Goal: Check status

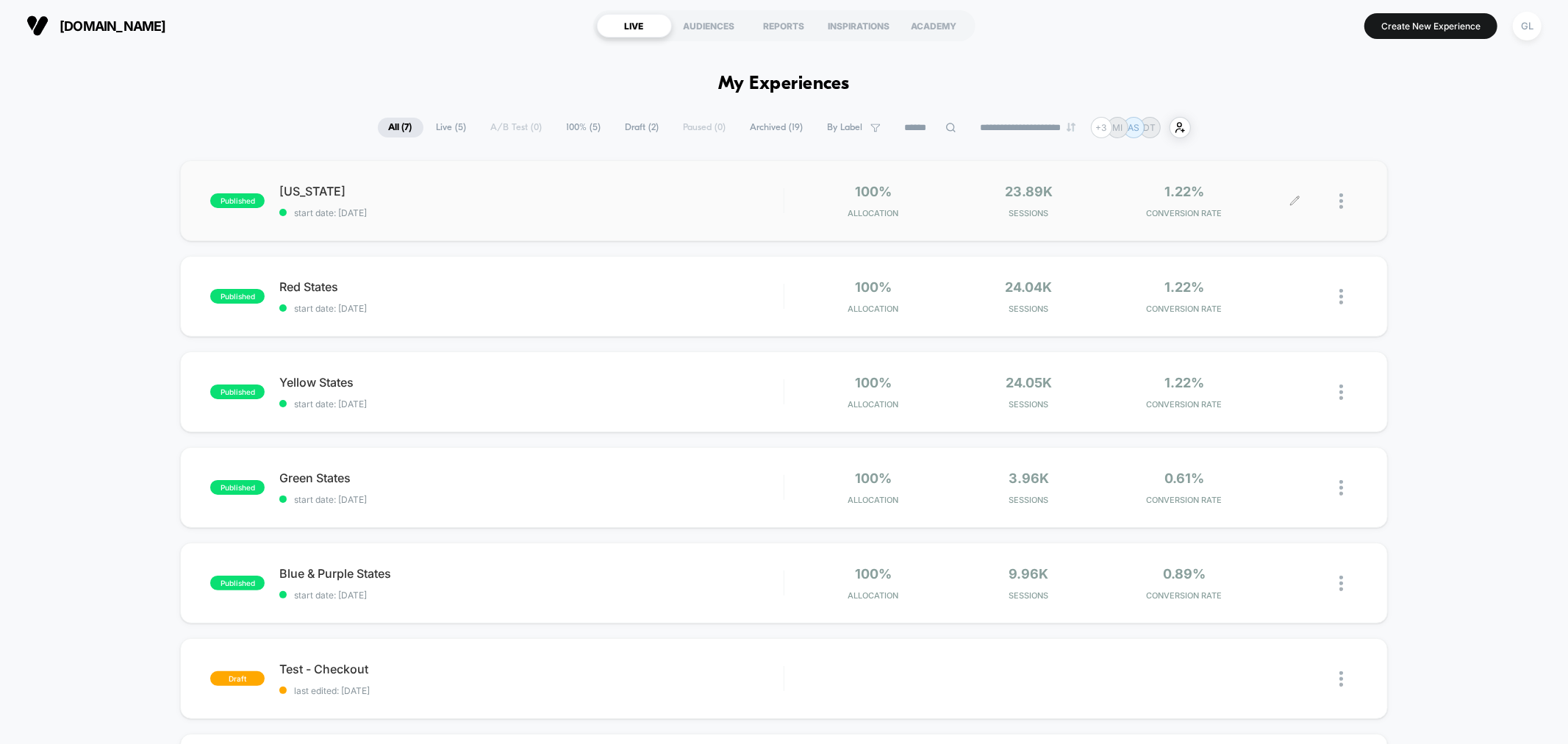
click at [1348, 193] on div at bounding box center [1348, 201] width 19 height 35
click at [763, 204] on div "[US_STATE] Click to edit experience details Click to edit experience details st…" at bounding box center [531, 201] width 504 height 35
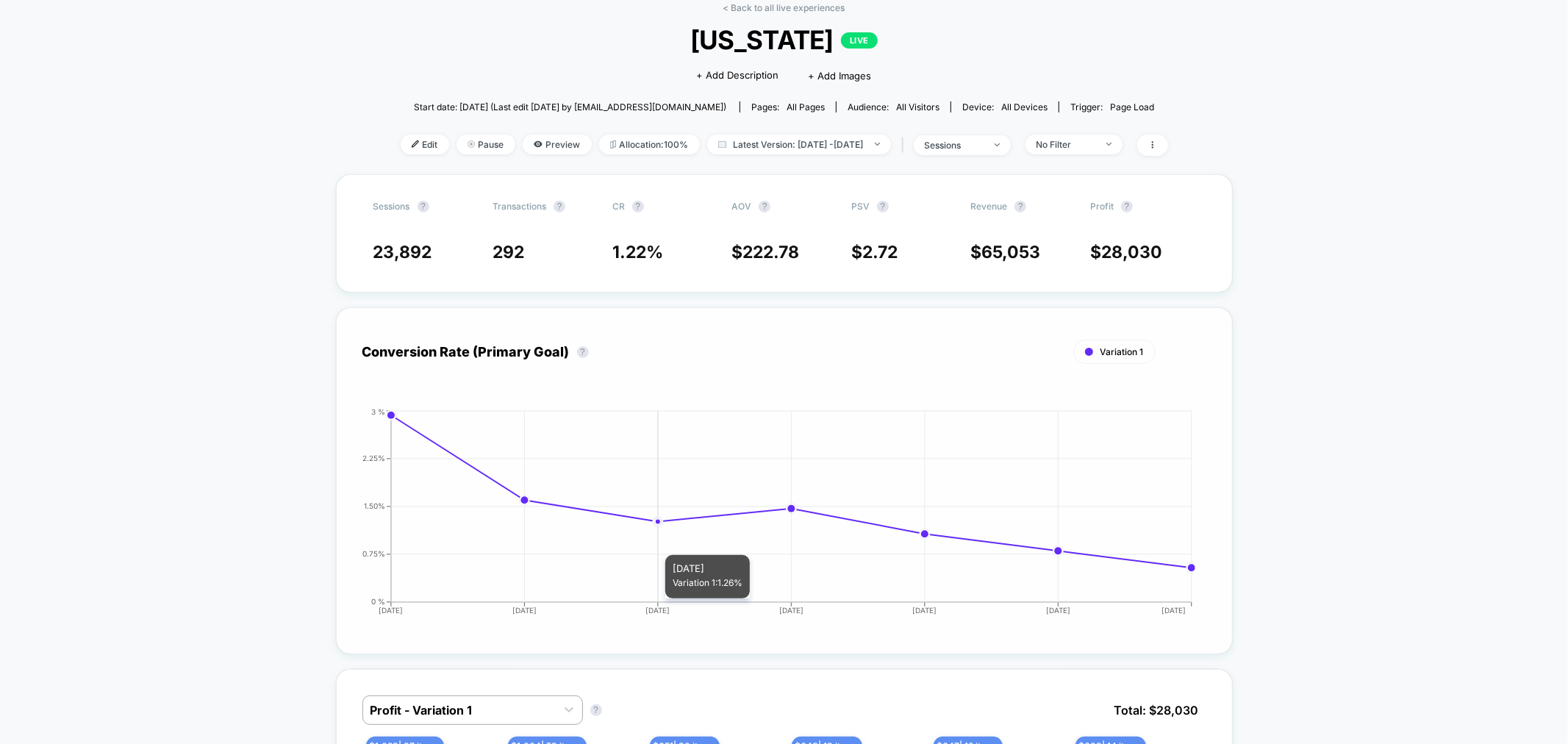
scroll to position [163, 0]
